Goal: Task Accomplishment & Management: Use online tool/utility

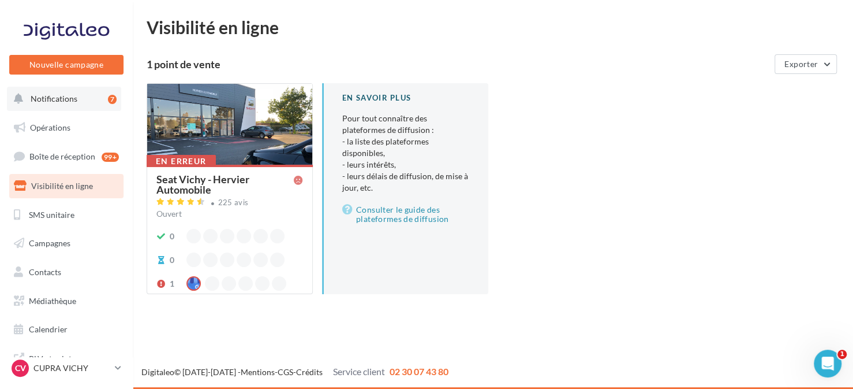
click at [88, 109] on button "Notifications 7" at bounding box center [64, 99] width 114 height 24
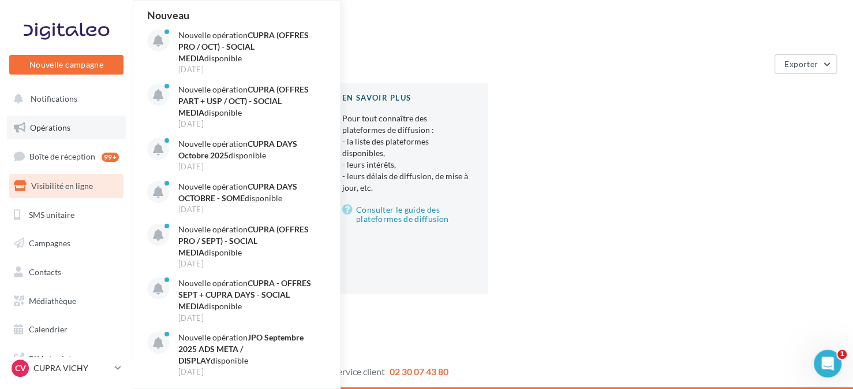
click at [91, 120] on link "Opérations" at bounding box center [66, 127] width 119 height 24
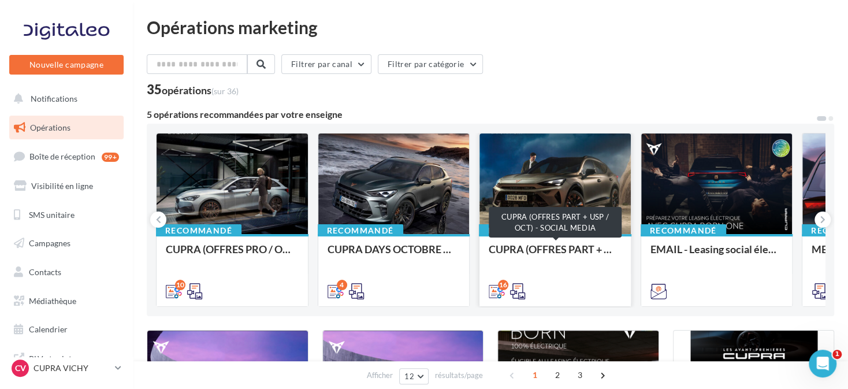
click at [542, 245] on div "CUPRA (OFFRES PART + USP / OCT) - SOCIAL MEDIA" at bounding box center [554, 254] width 133 height 23
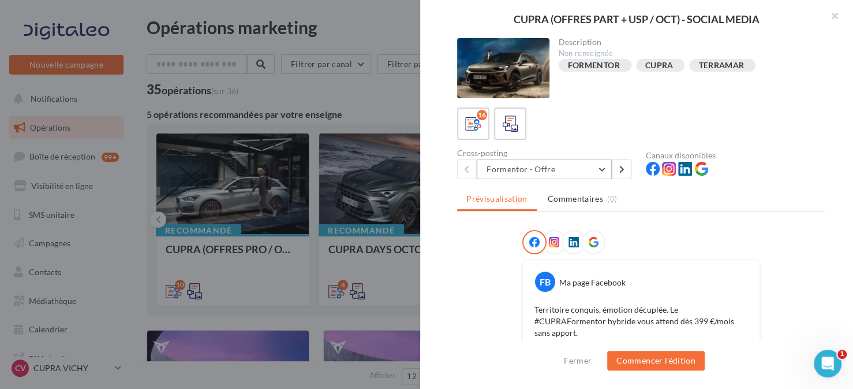
click at [547, 170] on button "Formentor - Offre" at bounding box center [544, 169] width 135 height 20
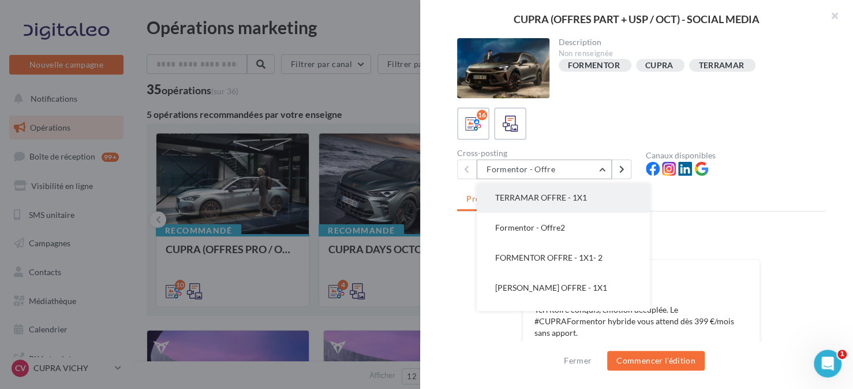
scroll to position [353, 0]
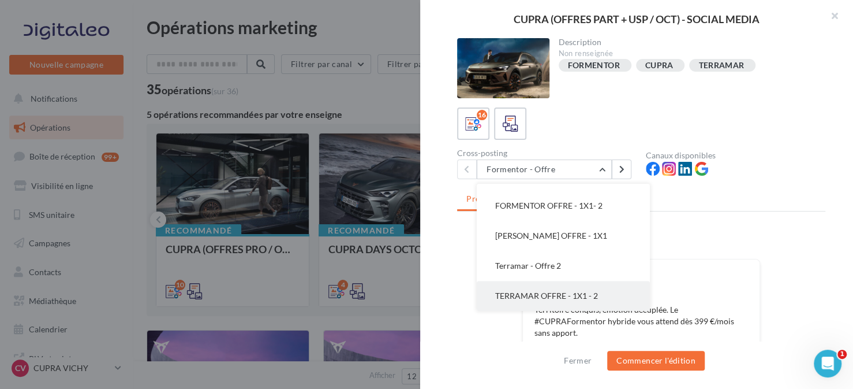
click at [577, 297] on span "TERRAMAR OFFRE - 1X1 - 2" at bounding box center [546, 295] width 103 height 10
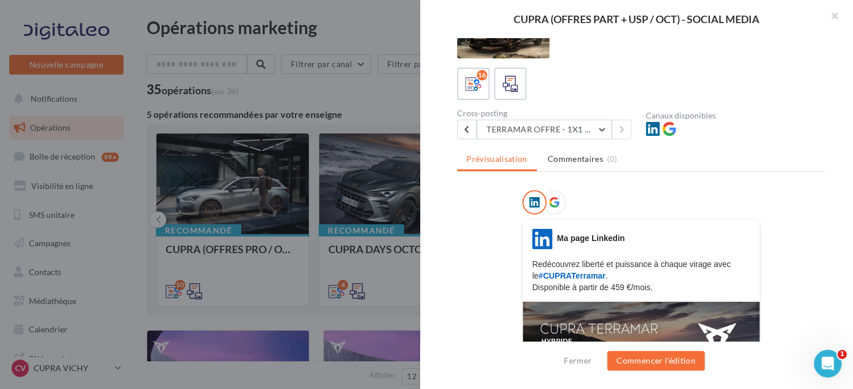
scroll to position [0, 0]
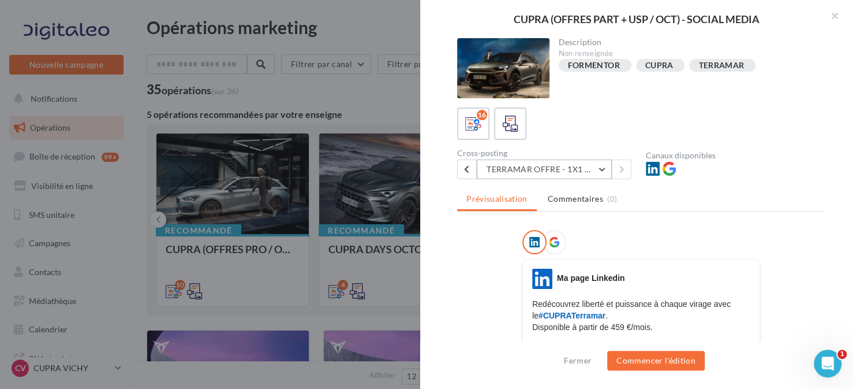
click at [525, 164] on button "TERRAMAR OFFRE - 1X1 - 2" at bounding box center [544, 169] width 135 height 20
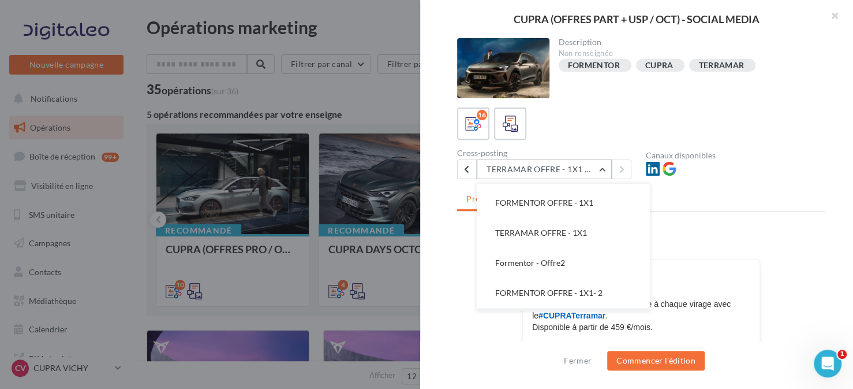
scroll to position [180, 0]
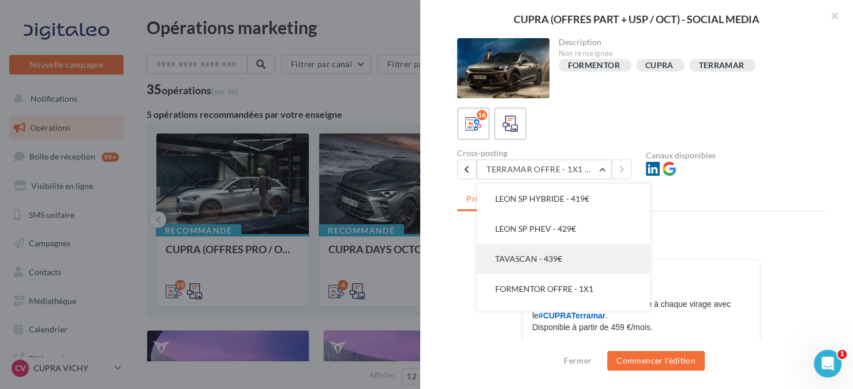
click at [569, 259] on button "TAVASCAN - 439€" at bounding box center [563, 259] width 173 height 30
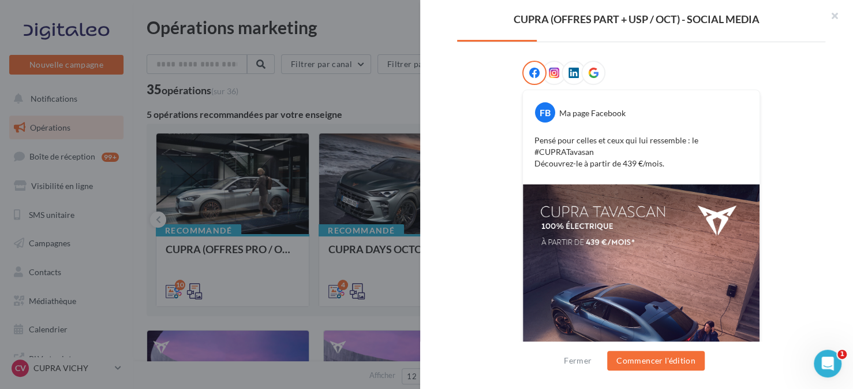
scroll to position [23, 0]
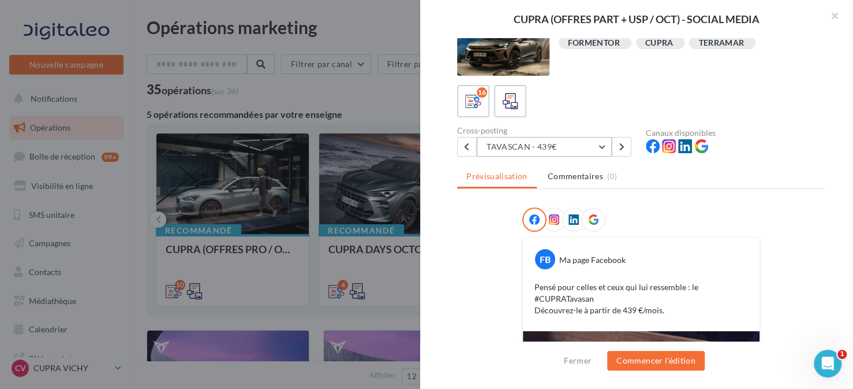
click at [555, 147] on button "TAVASCAN - 439€" at bounding box center [544, 147] width 135 height 20
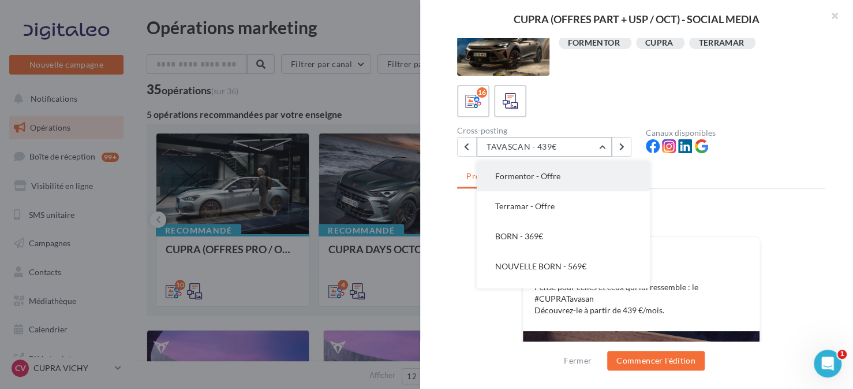
scroll to position [0, 0]
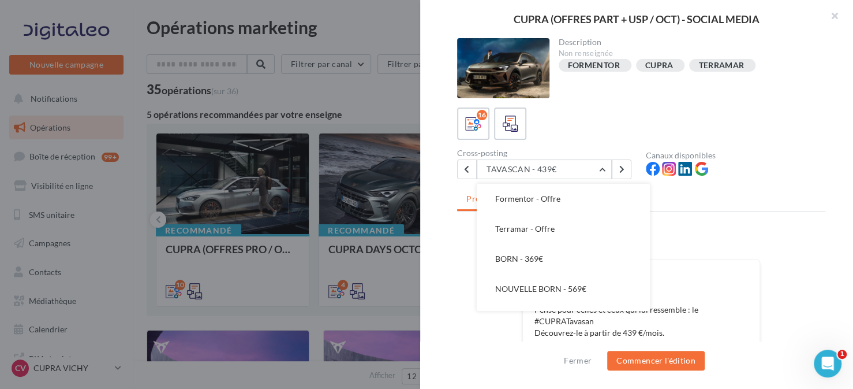
drag, startPoint x: 555, startPoint y: 18, endPoint x: 670, endPoint y: 61, distance: 122.4
click at [670, 61] on div "CUPRA (OFFRES PART + USP / OCT) - SOCIAL MEDIA Description Non renseignée [GEOG…" at bounding box center [636, 194] width 433 height 389
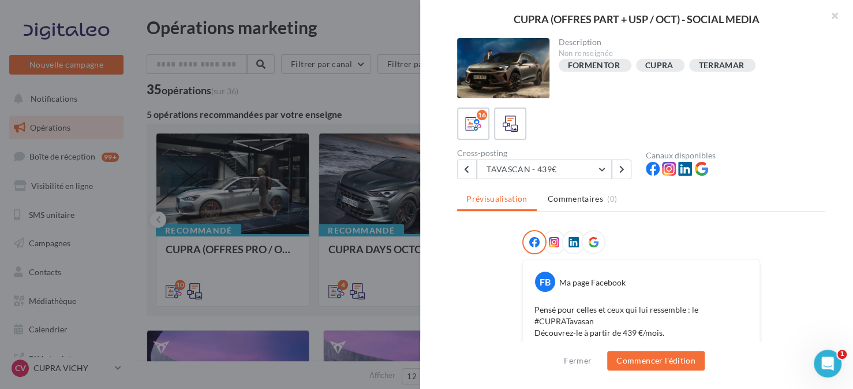
click at [636, 20] on div "CUPRA (OFFRES PART + USP / OCT) - SOCIAL MEDIA" at bounding box center [637, 19] width 396 height 10
drag, startPoint x: 631, startPoint y: 20, endPoint x: 644, endPoint y: 20, distance: 13.3
click at [644, 20] on div "CUPRA (OFFRES PART + USP / OCT) - SOCIAL MEDIA" at bounding box center [637, 19] width 396 height 10
click at [641, 109] on div "16" at bounding box center [641, 123] width 368 height 32
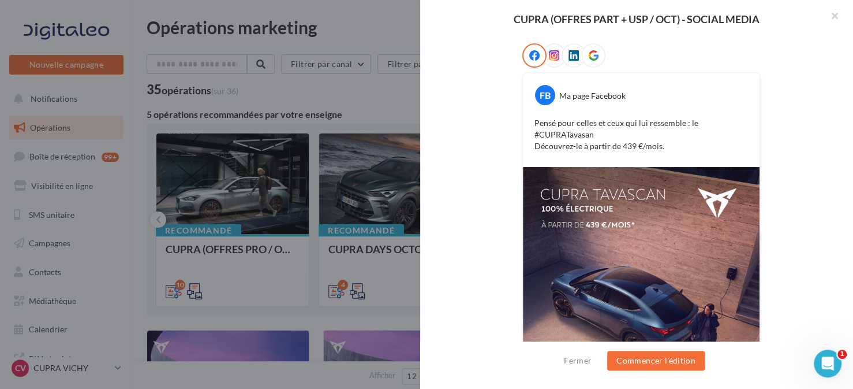
scroll to position [58, 0]
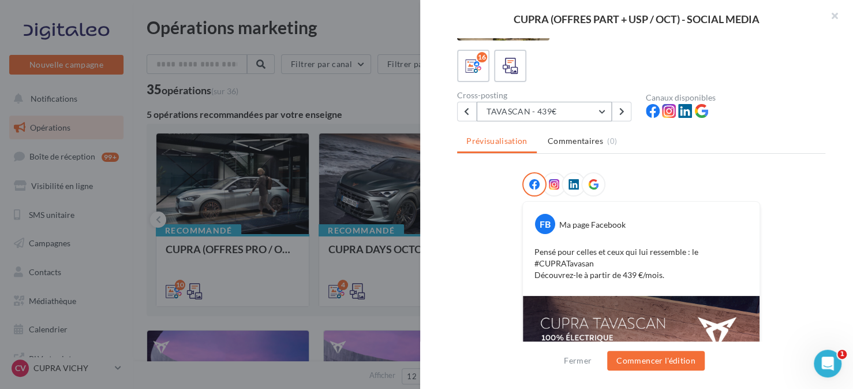
click at [545, 114] on button "TAVASCAN - 439€" at bounding box center [544, 112] width 135 height 20
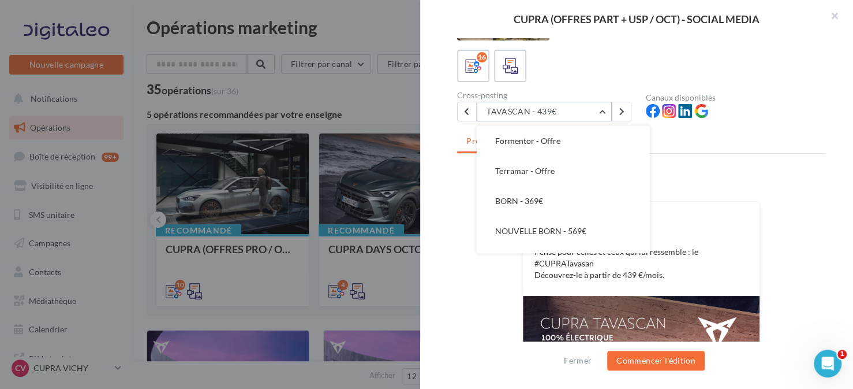
scroll to position [0, 0]
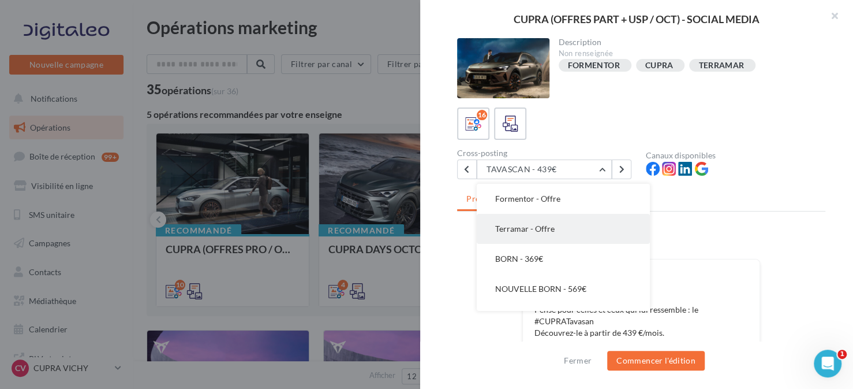
click at [559, 229] on button "Terramar - Offre" at bounding box center [563, 229] width 173 height 30
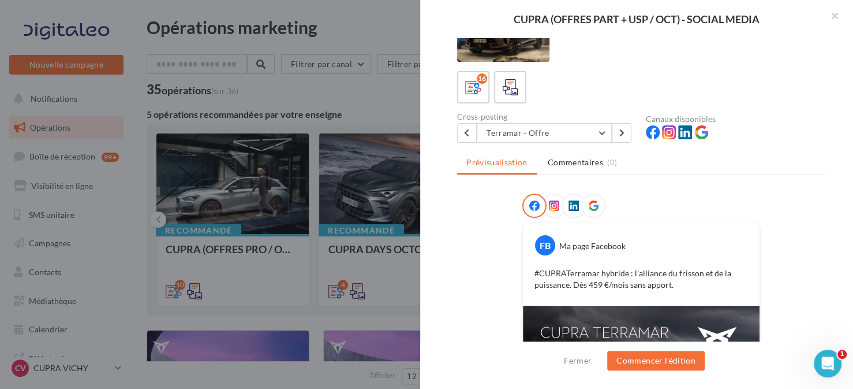
scroll to position [11, 0]
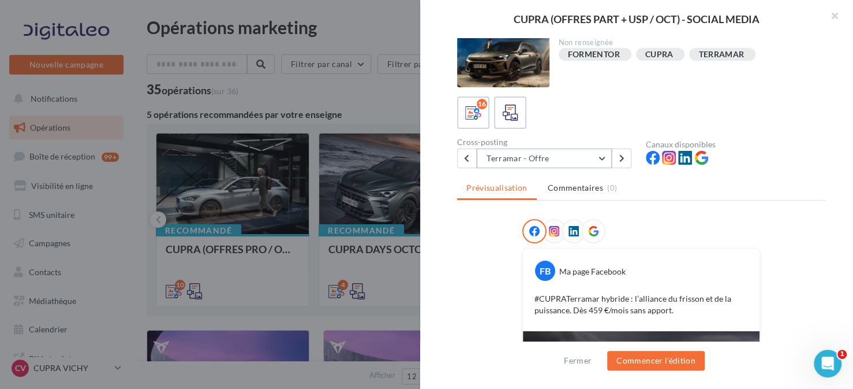
click at [587, 156] on button "Terramar - Offre" at bounding box center [544, 158] width 135 height 20
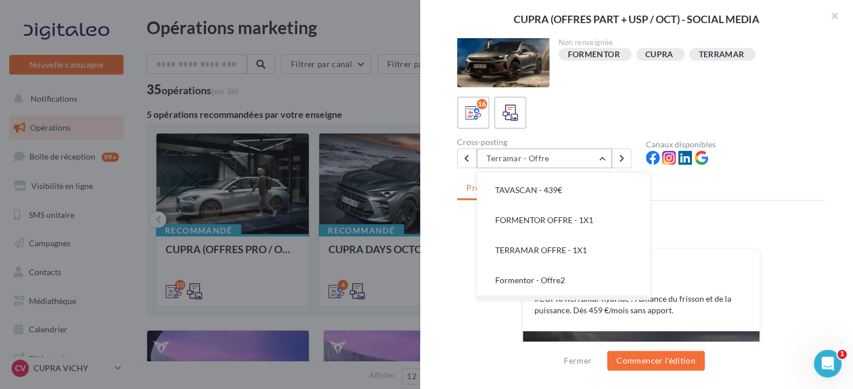
scroll to position [296, 0]
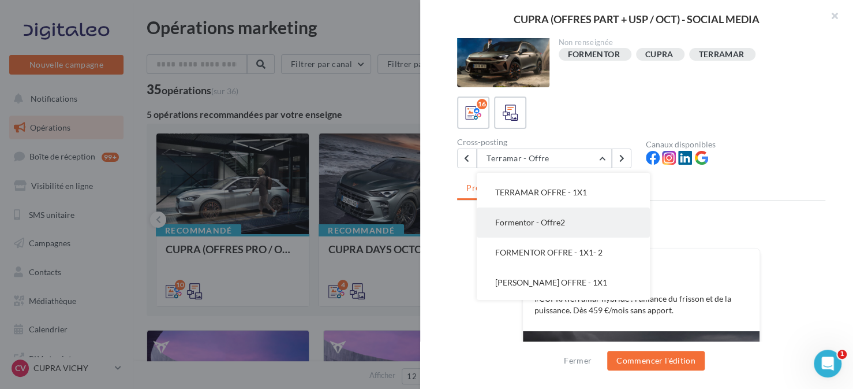
click at [566, 218] on button "Formentor - Offre2" at bounding box center [563, 222] width 173 height 30
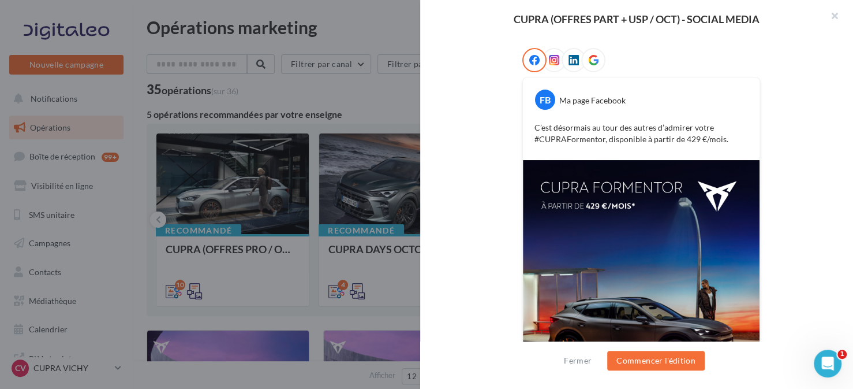
scroll to position [126, 0]
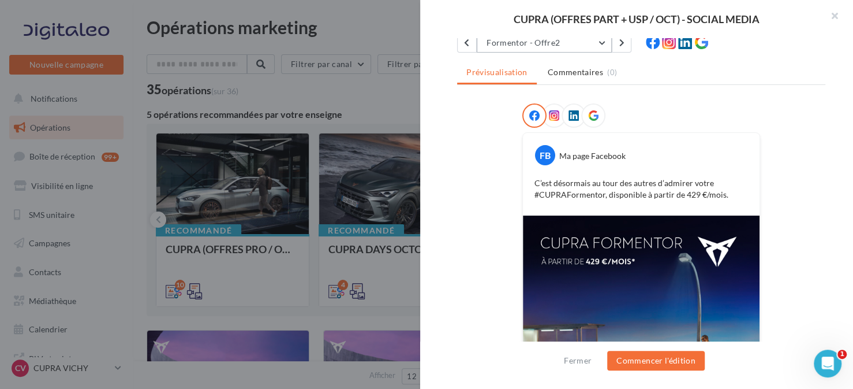
click at [525, 48] on button "Formentor - Offre2" at bounding box center [544, 43] width 135 height 20
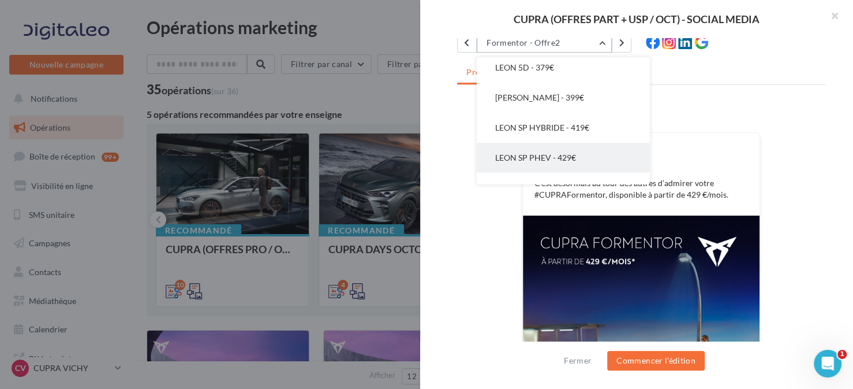
scroll to position [0, 0]
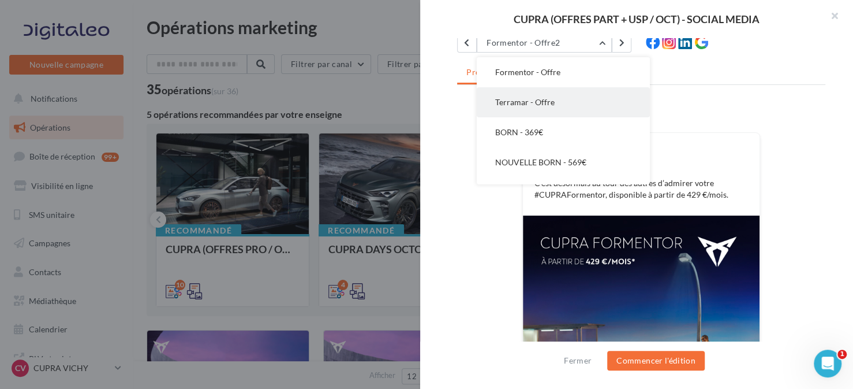
click at [567, 104] on button "Terramar - Offre" at bounding box center [563, 102] width 173 height 30
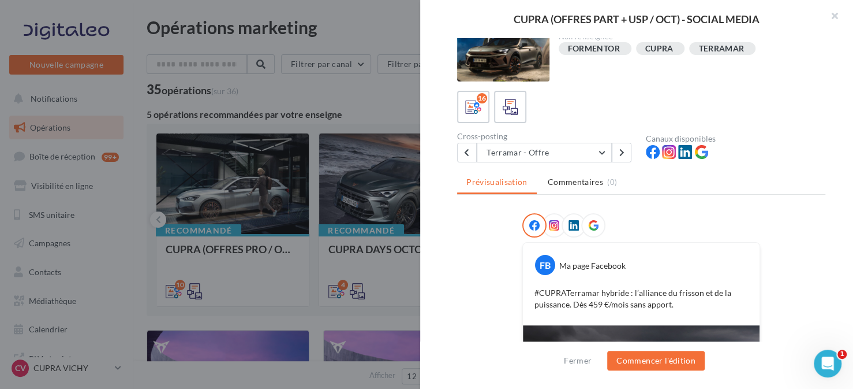
scroll to position [11, 0]
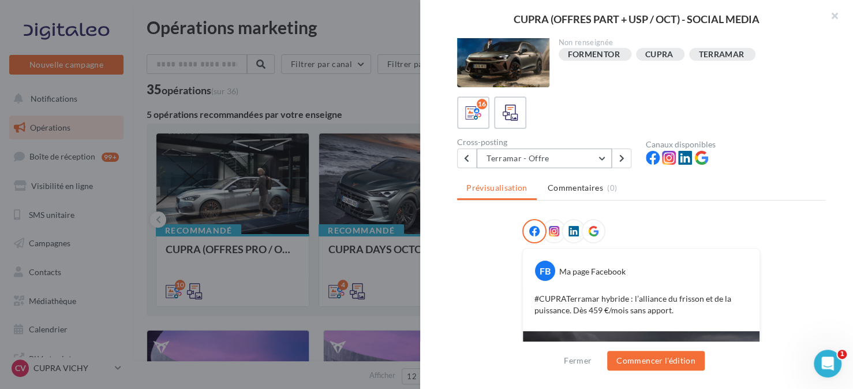
click at [540, 159] on button "Terramar - Offre" at bounding box center [544, 158] width 135 height 20
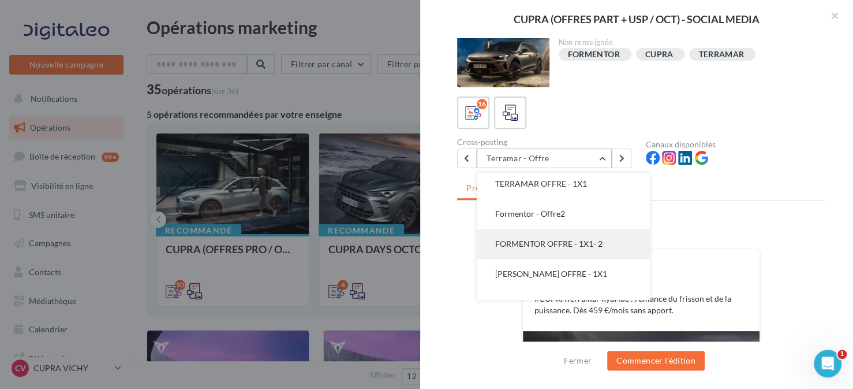
scroll to position [238, 0]
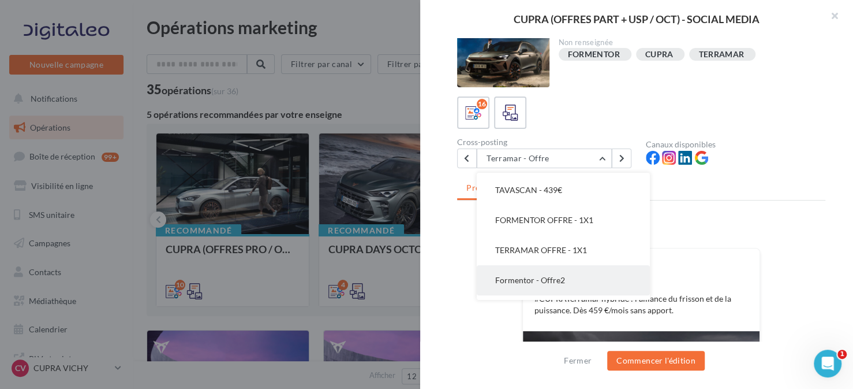
click at [564, 278] on button "Formentor - Offre2" at bounding box center [563, 280] width 173 height 30
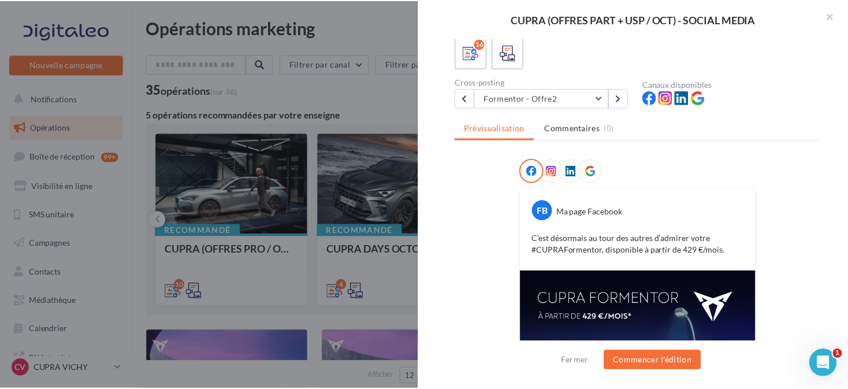
scroll to position [69, 0]
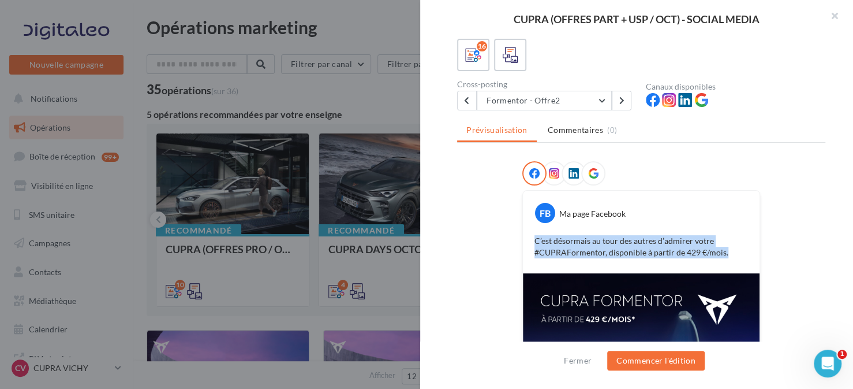
drag, startPoint x: 727, startPoint y: 251, endPoint x: 525, endPoint y: 234, distance: 202.8
click at [526, 234] on div "C’est désormais au tour des autres d’admirer votre #CUPRAFormentor, disponible …" at bounding box center [641, 246] width 231 height 29
copy p "C’est désormais au tour des autres d’admirer votre #CUPRAFormentor, disponible …"
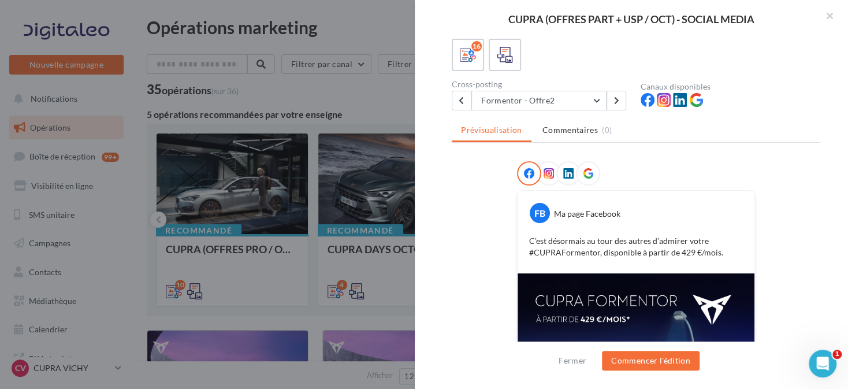
drag, startPoint x: 144, startPoint y: 300, endPoint x: 170, endPoint y: 323, distance: 35.6
click at [141, 300] on div at bounding box center [424, 194] width 848 height 389
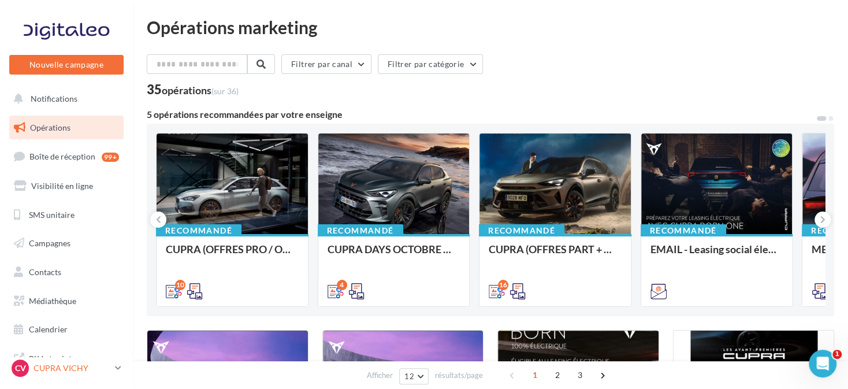
click at [102, 364] on p "CUPRA VICHY" at bounding box center [71, 368] width 77 height 12
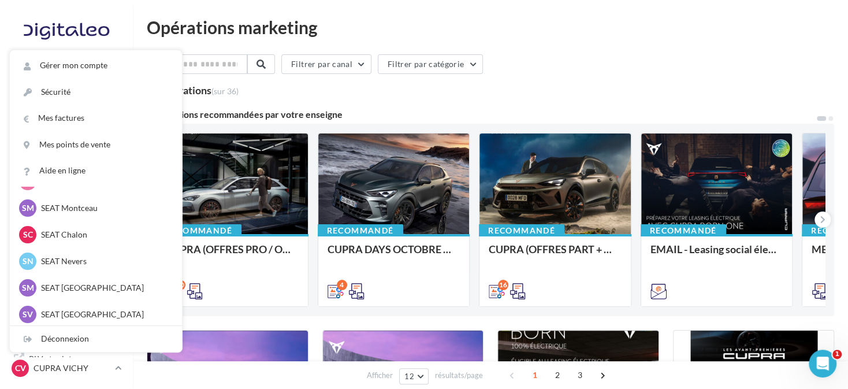
scroll to position [173, 0]
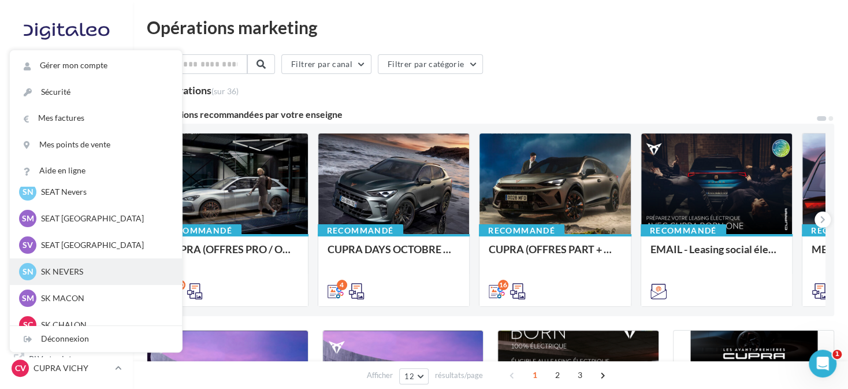
click at [88, 274] on p "SK NEVERS" at bounding box center [104, 272] width 127 height 12
